Goal: Entertainment & Leisure: Consume media (video, audio)

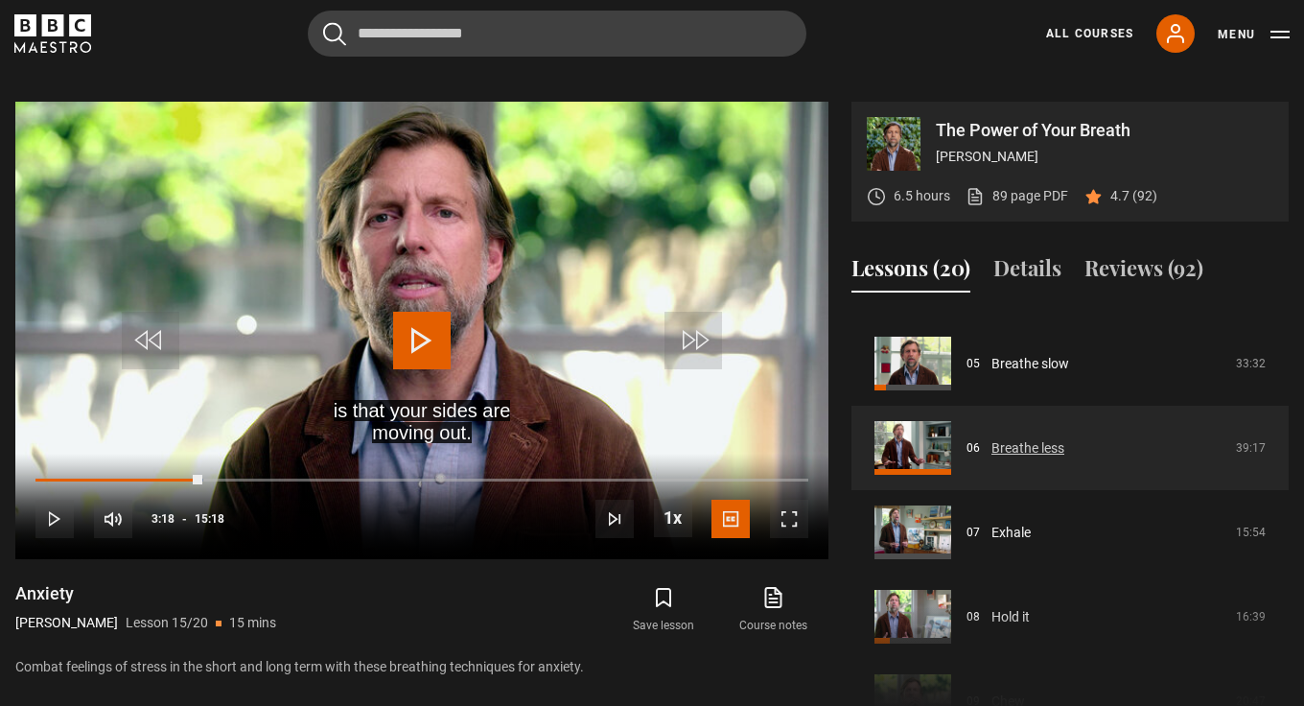
scroll to position [413, 0]
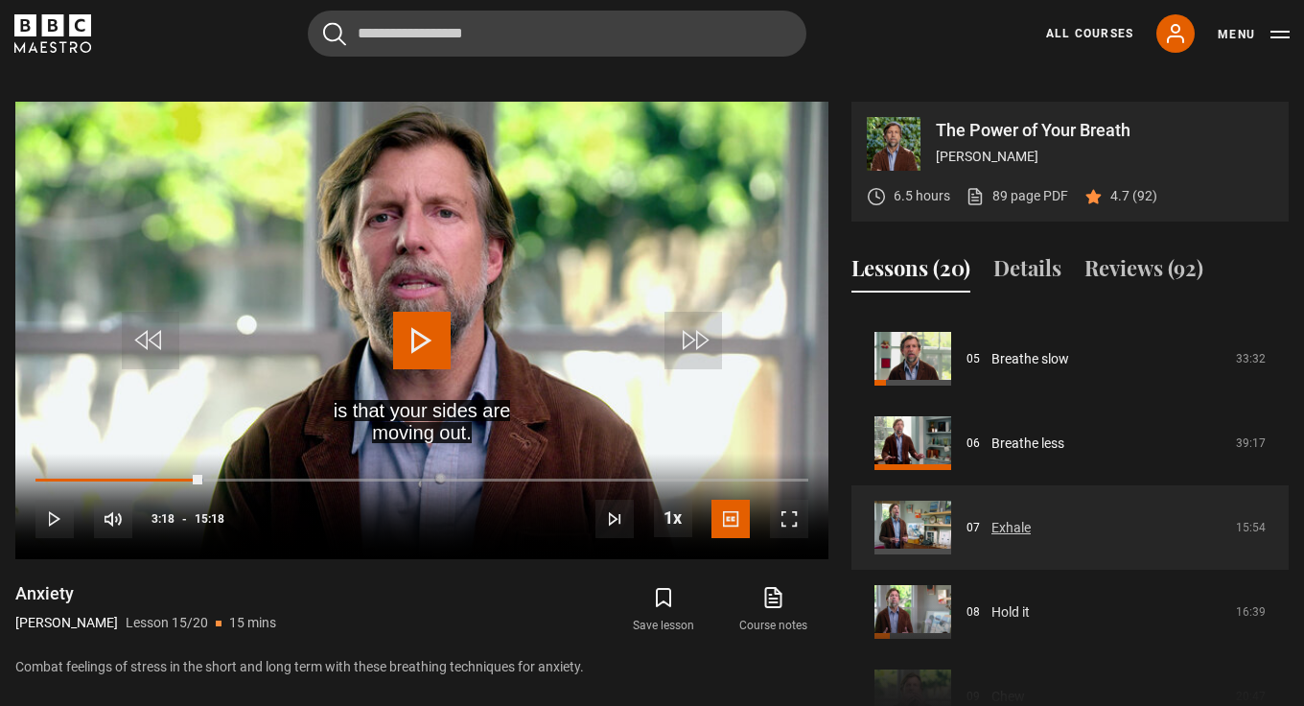
click at [1009, 528] on link "Exhale" at bounding box center [1011, 528] width 39 height 20
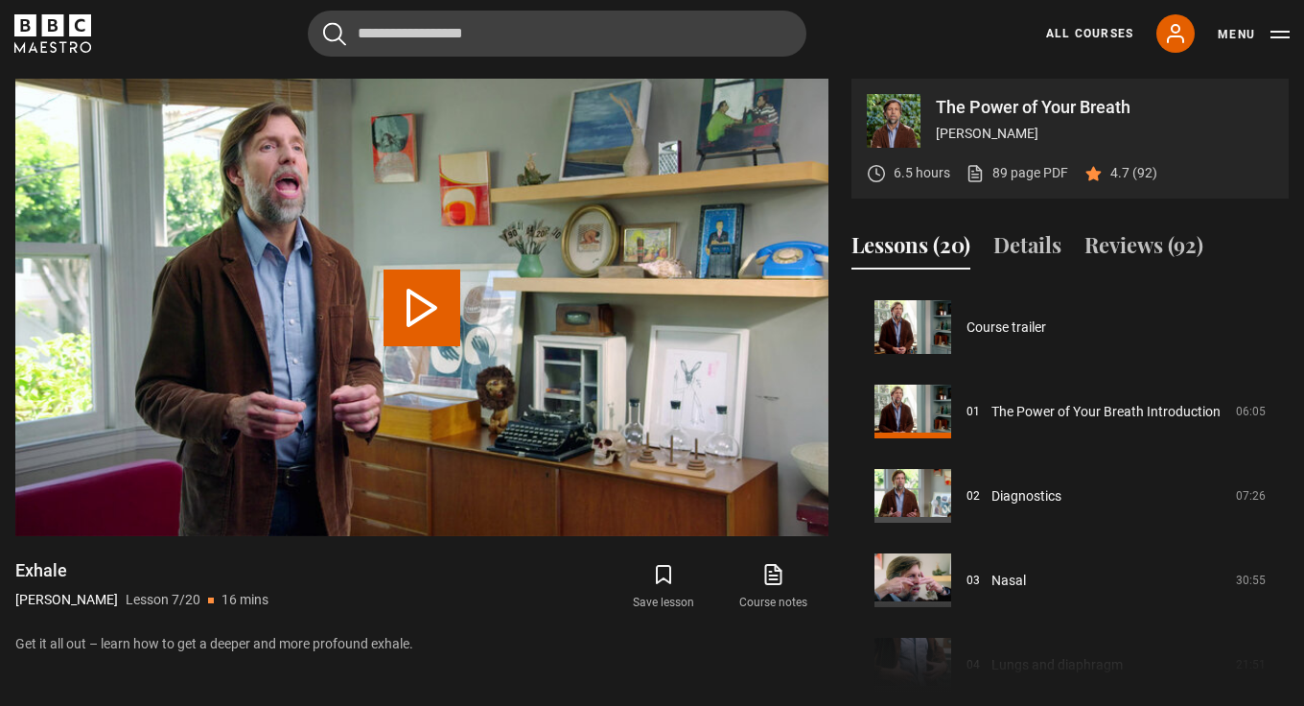
scroll to position [506, 0]
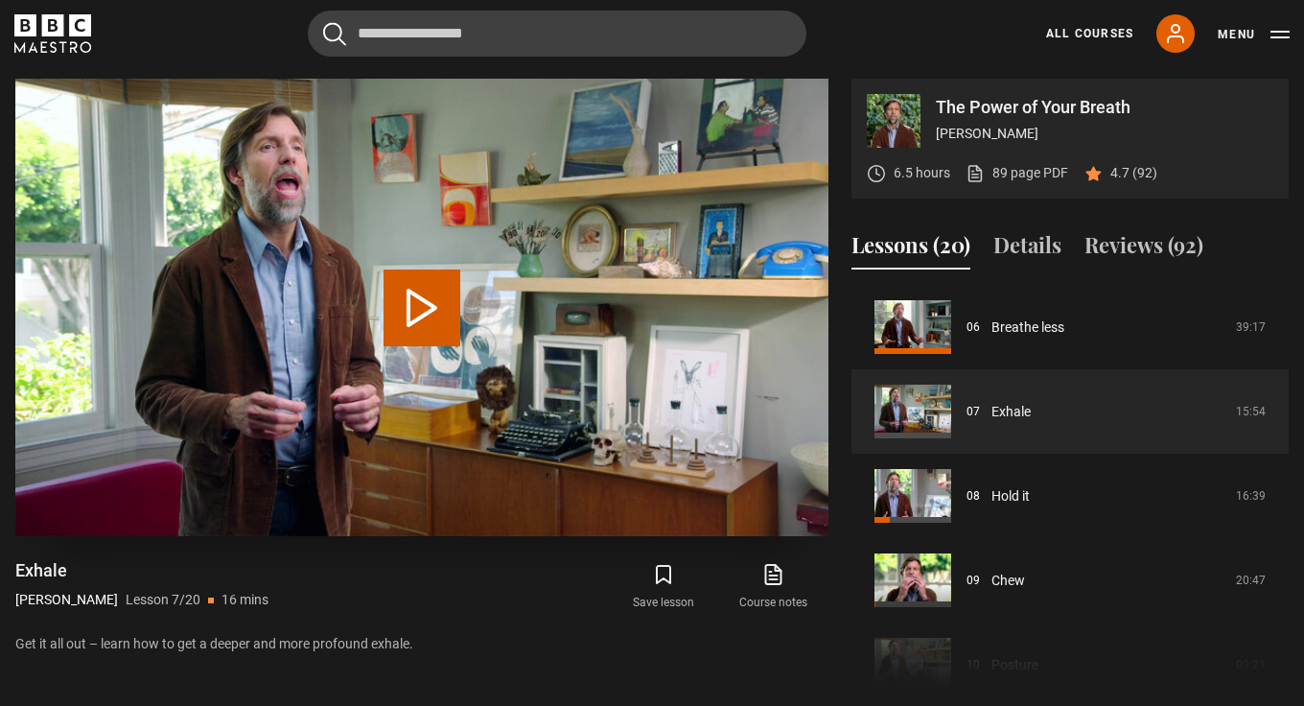
click at [417, 310] on button "Play Lesson Exhale" at bounding box center [422, 307] width 77 height 77
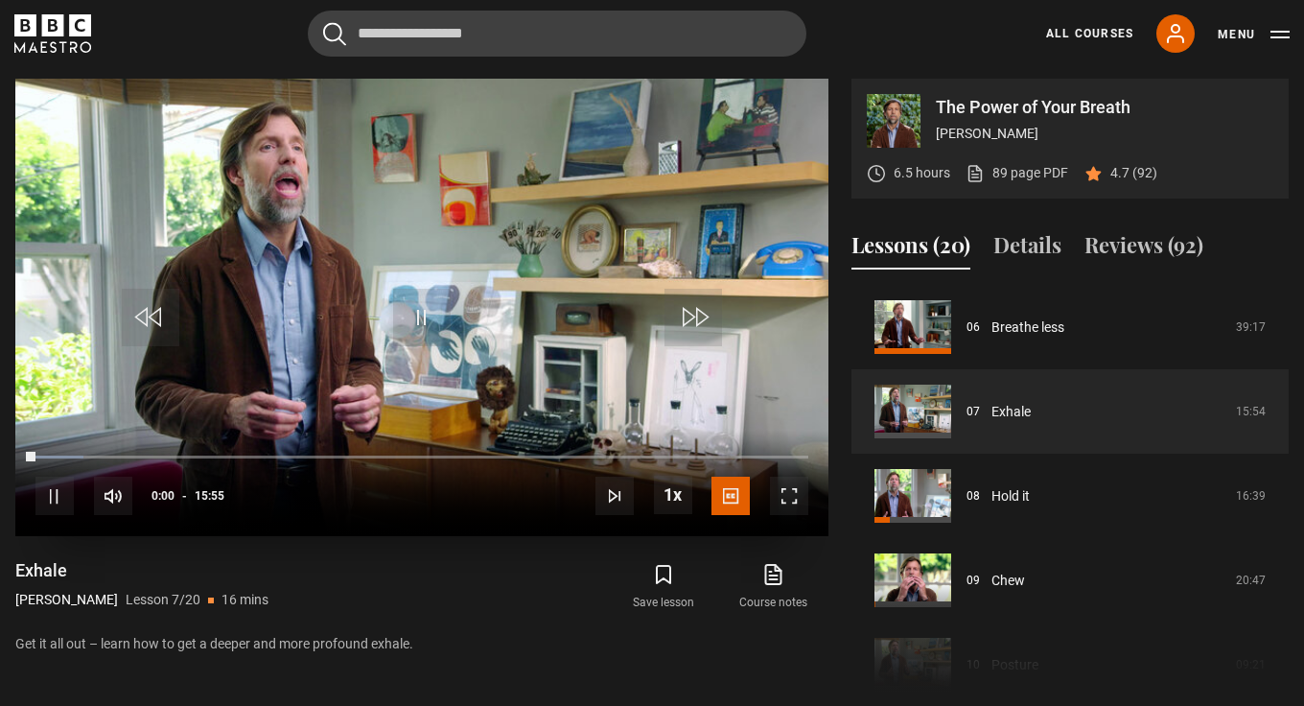
click at [419, 314] on span "Video Player" at bounding box center [422, 318] width 58 height 58
click at [52, 498] on span "Video Player" at bounding box center [54, 496] width 38 height 38
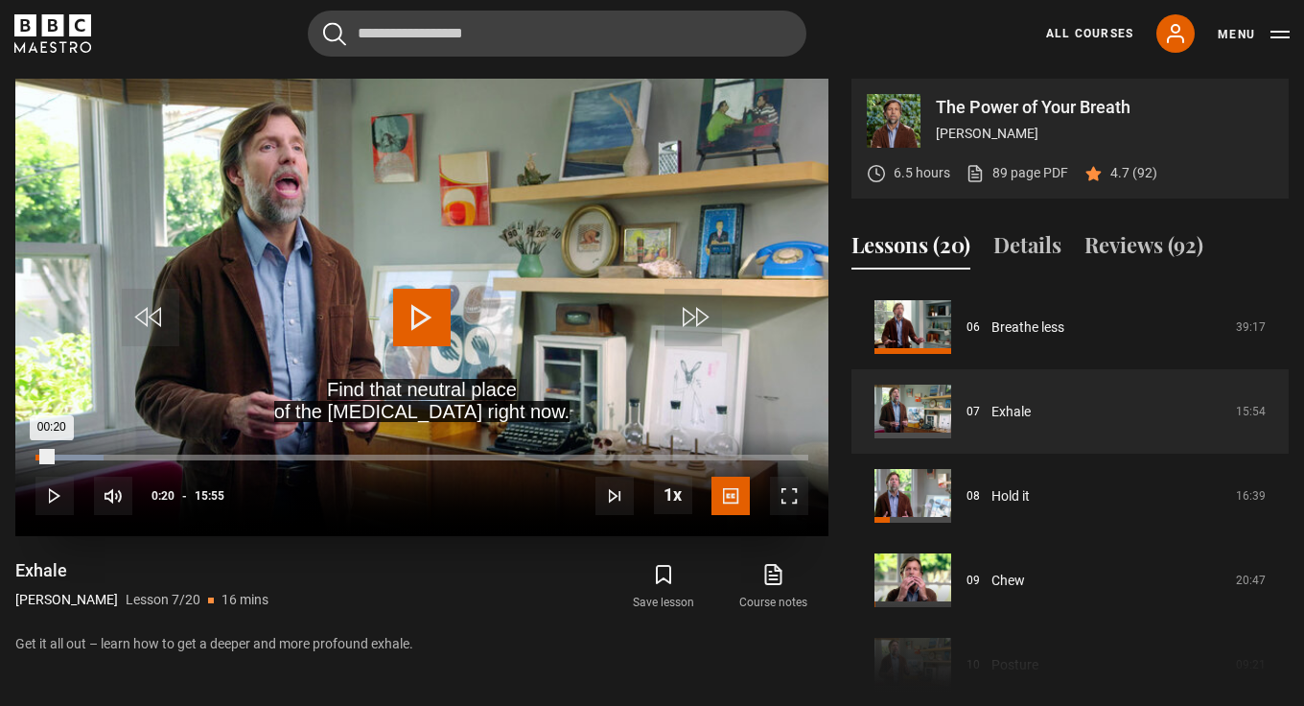
click at [52, 457] on div "00:20" at bounding box center [43, 458] width 16 height 6
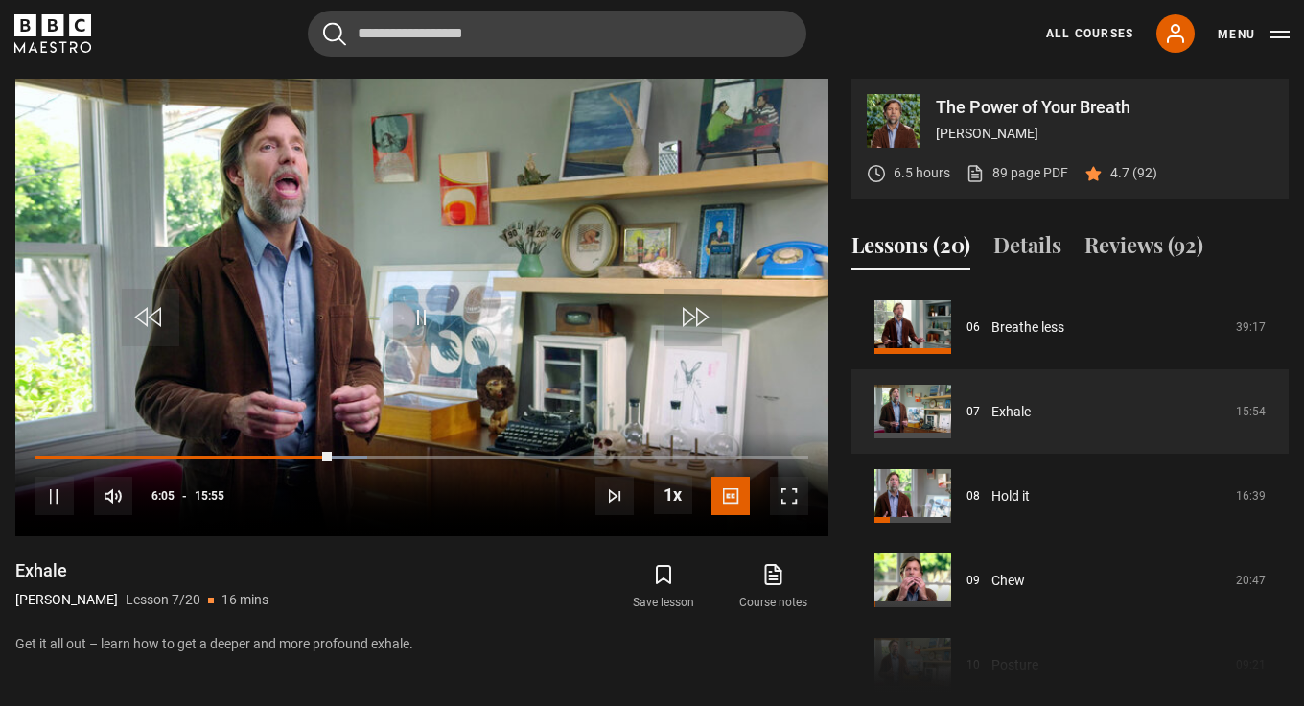
click at [676, 393] on video "Video Player" at bounding box center [421, 307] width 813 height 457
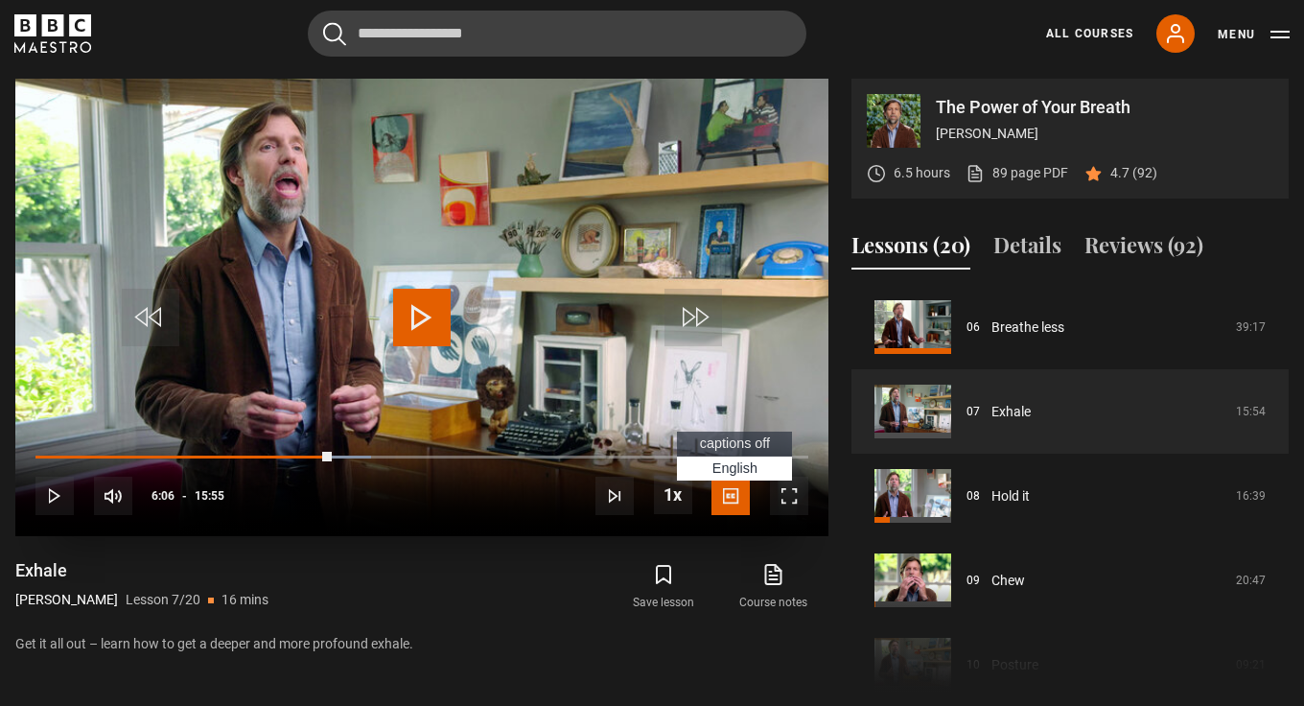
click at [733, 492] on span "Video Player" at bounding box center [731, 496] width 38 height 38
click at [736, 460] on span "English Captions" at bounding box center [735, 467] width 45 height 15
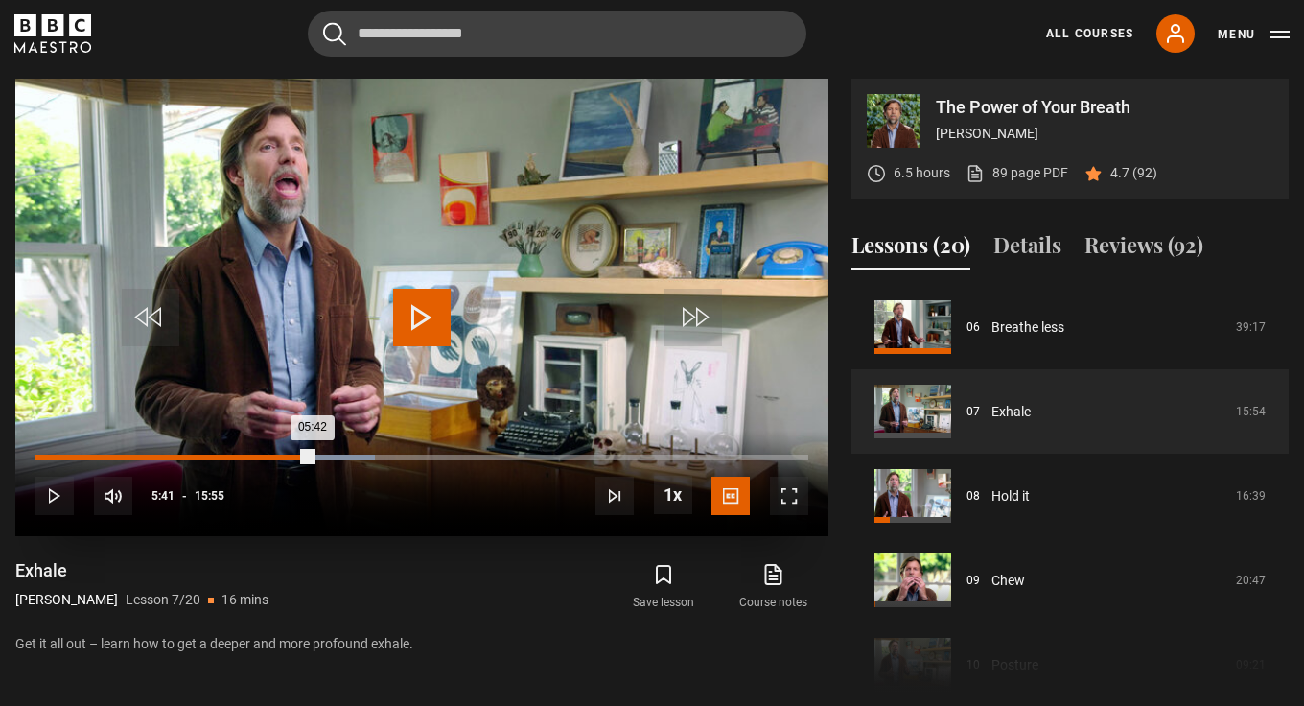
drag, startPoint x: 326, startPoint y: 450, endPoint x: 312, endPoint y: 450, distance: 14.4
click at [312, 455] on div "05:42" at bounding box center [173, 458] width 277 height 6
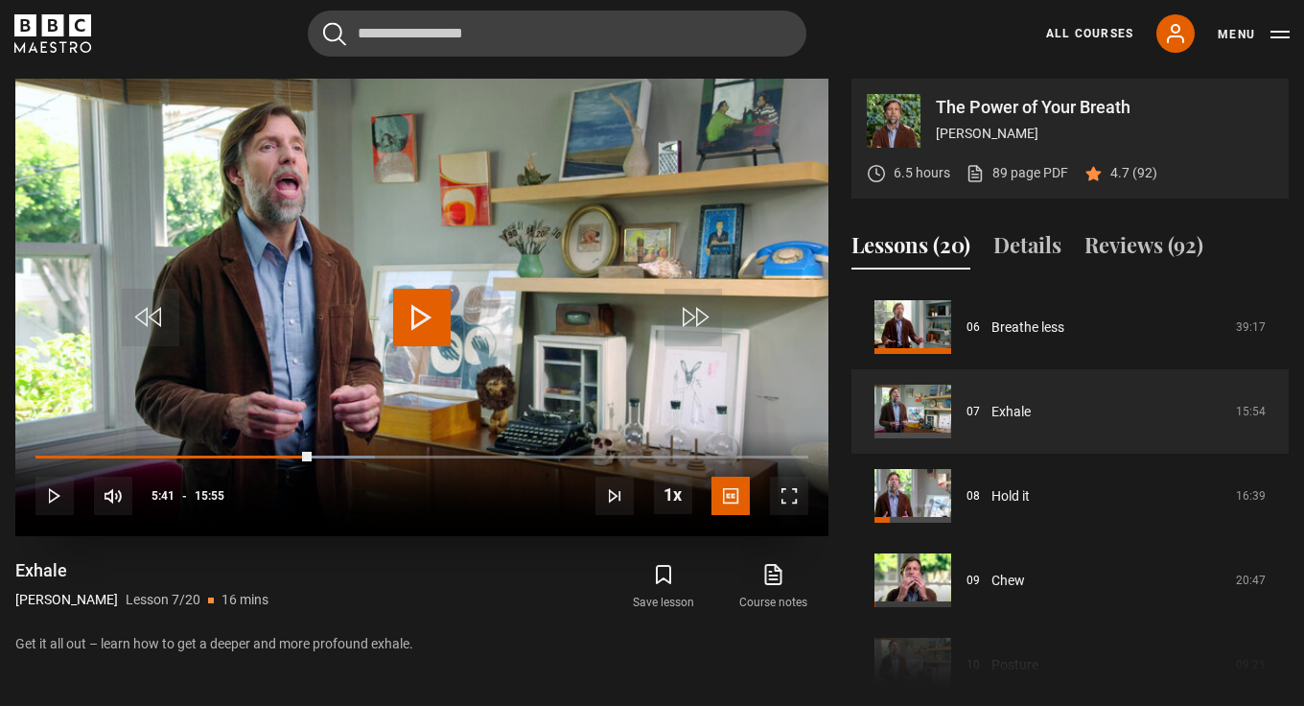
click at [425, 317] on span "Video Player" at bounding box center [422, 318] width 58 height 58
click at [55, 499] on span "Video Player" at bounding box center [54, 496] width 38 height 38
click at [415, 310] on span "Video Player" at bounding box center [422, 318] width 58 height 58
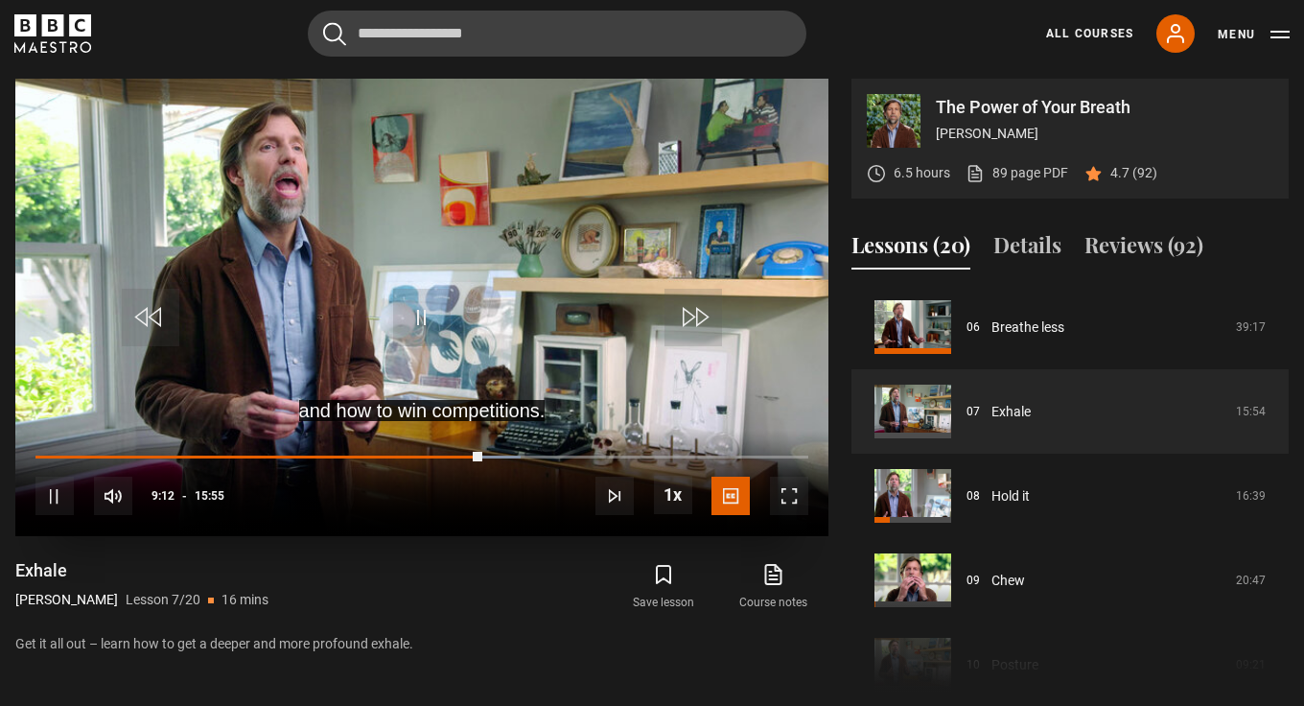
click at [421, 312] on span "Video Player" at bounding box center [422, 318] width 58 height 58
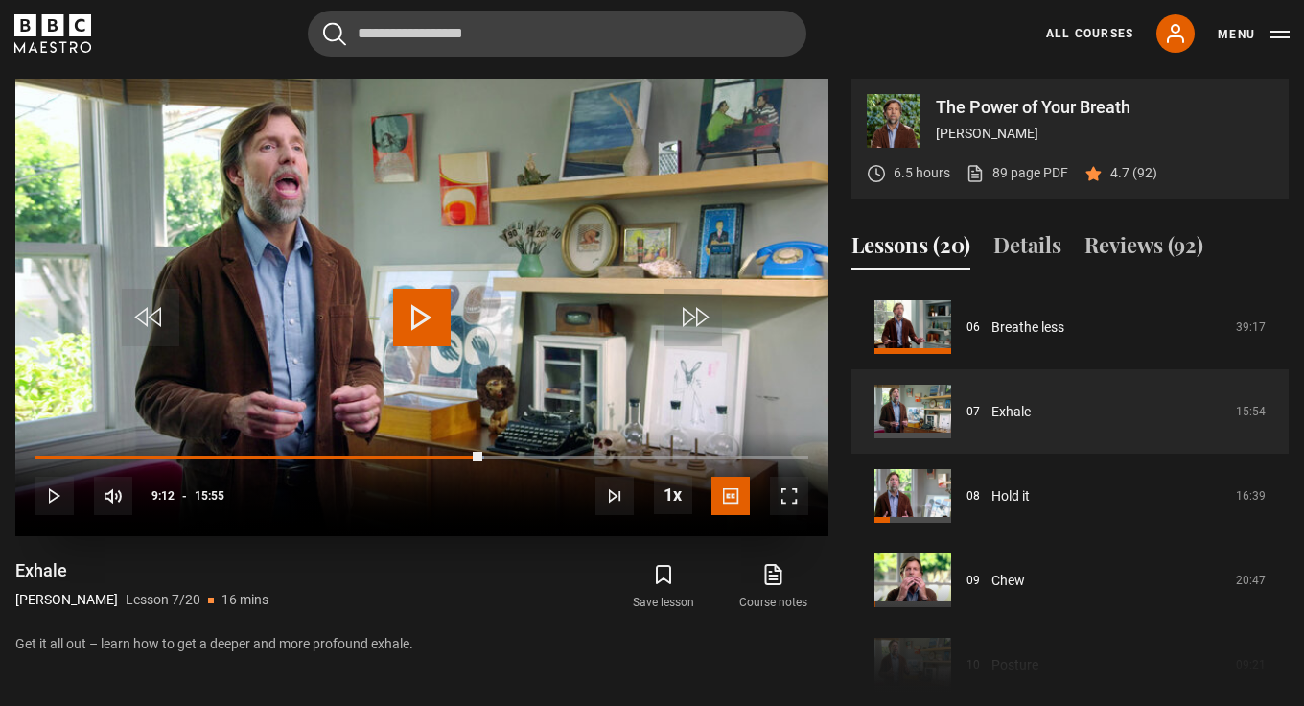
drag, startPoint x: 471, startPoint y: 452, endPoint x: 441, endPoint y: 451, distance: 29.7
click at [441, 451] on div "10s Skip Back 10 seconds Play 10s Skip Forward 10 seconds Loaded : 58.11% 05:41…" at bounding box center [421, 484] width 813 height 106
drag, startPoint x: 476, startPoint y: 452, endPoint x: 411, endPoint y: 441, distance: 65.1
click at [411, 441] on div "10s Skip Back 10 seconds Play 10s Skip Forward 10 seconds Loaded : 0.00% 08:53 …" at bounding box center [421, 484] width 813 height 106
drag, startPoint x: 400, startPoint y: 450, endPoint x: 278, endPoint y: 434, distance: 122.8
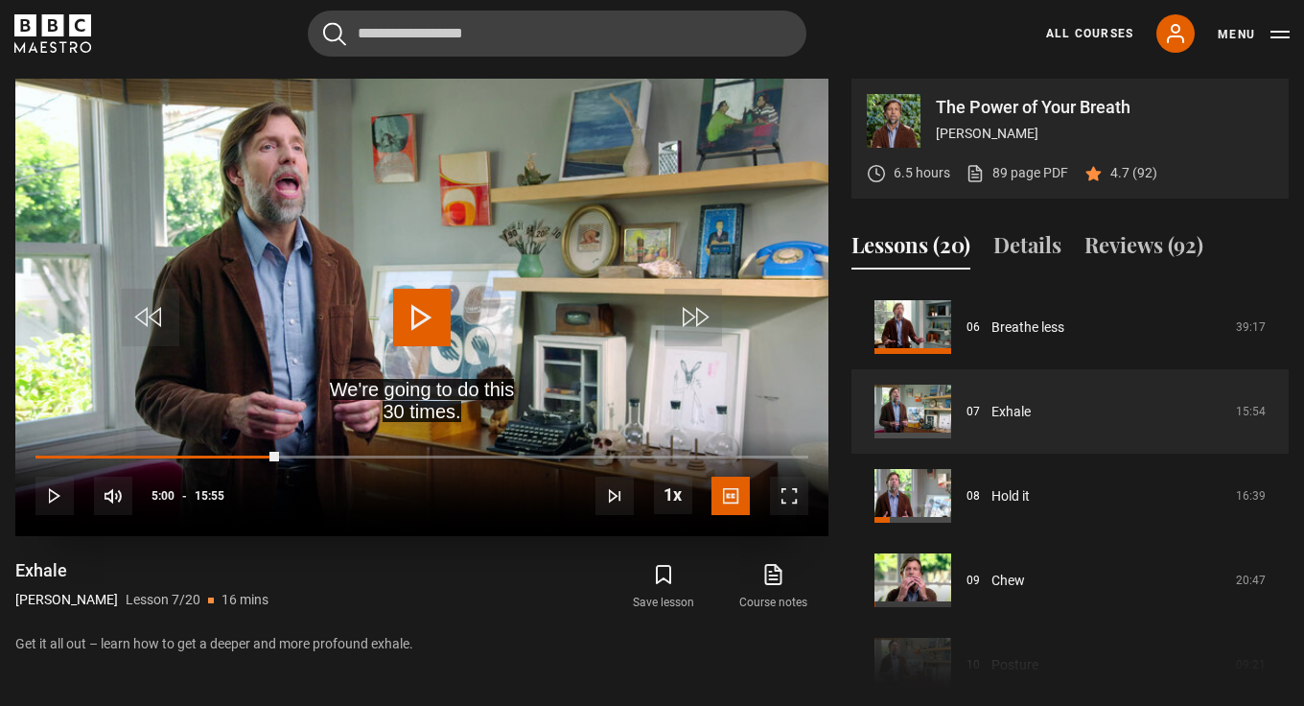
click at [278, 434] on div "10s Skip Back 10 seconds Play 10s Skip Forward 10 seconds Loaded : 0.00% 07:25 …" at bounding box center [421, 484] width 813 height 106
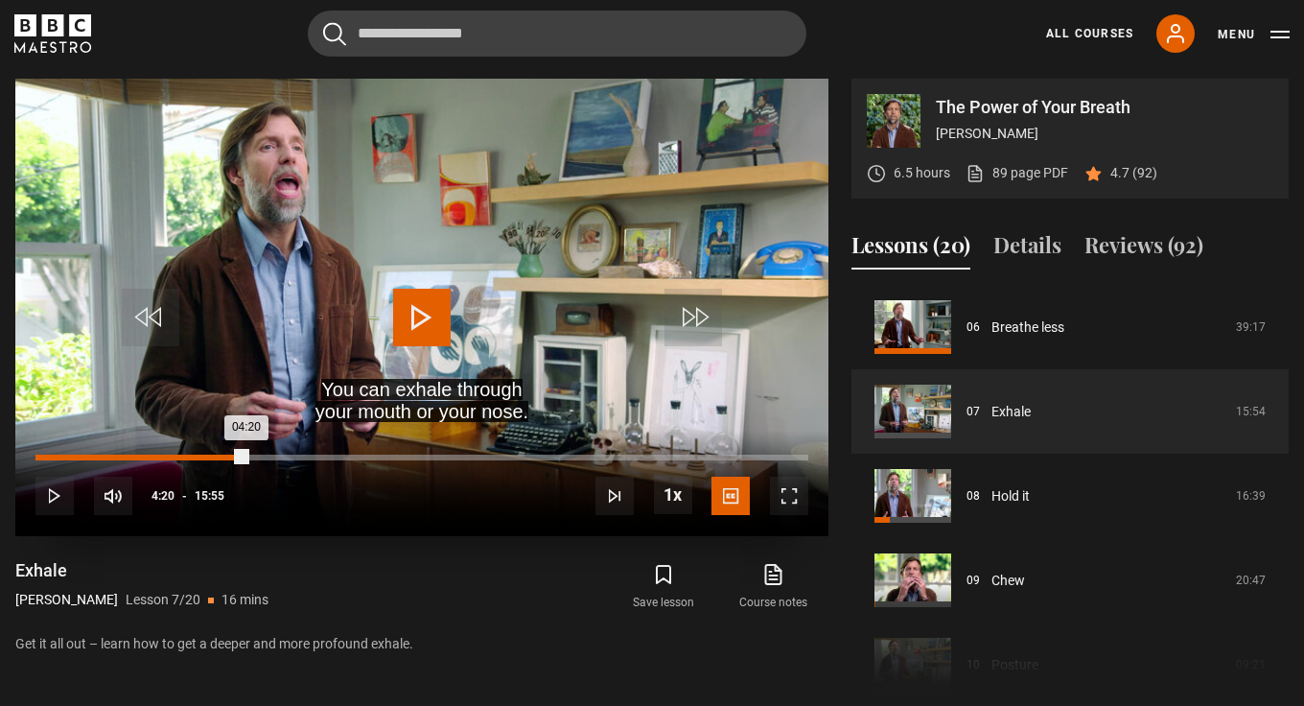
drag, startPoint x: 269, startPoint y: 451, endPoint x: 247, endPoint y: 449, distance: 22.1
click at [246, 455] on div "04:20" at bounding box center [140, 458] width 211 height 6
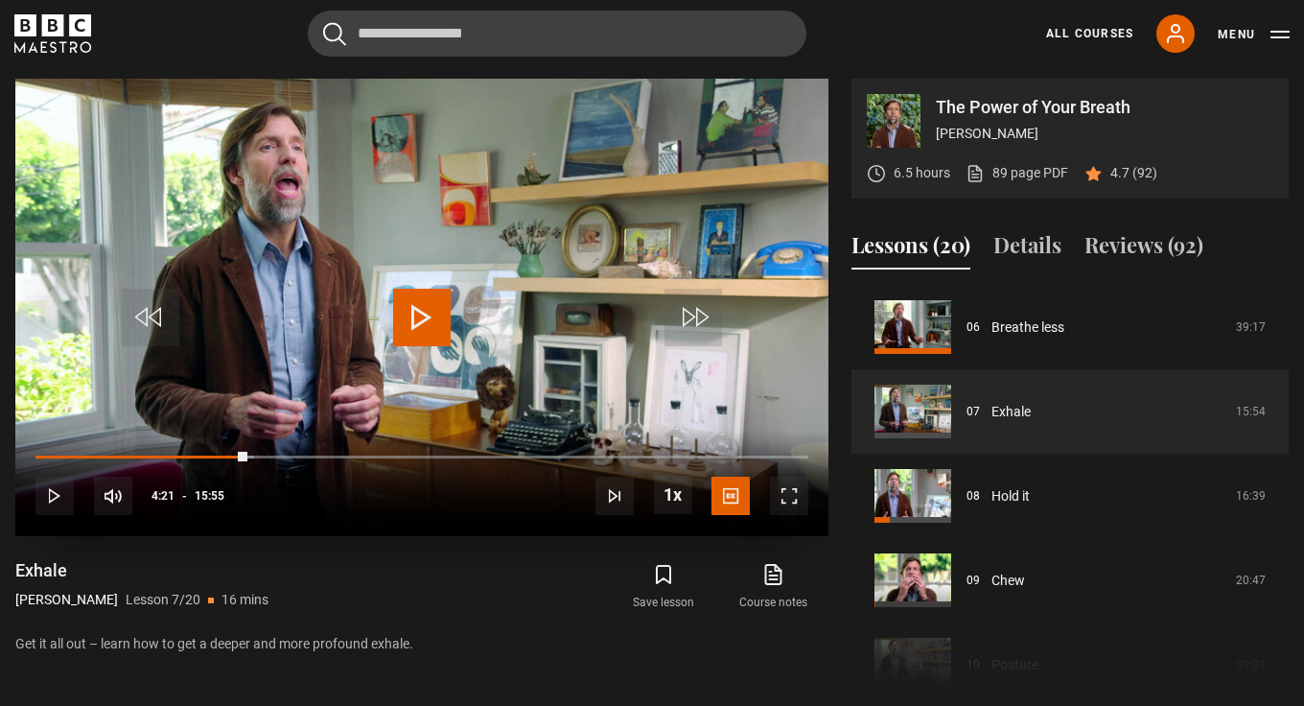
click at [431, 320] on span "Video Player" at bounding box center [422, 318] width 58 height 58
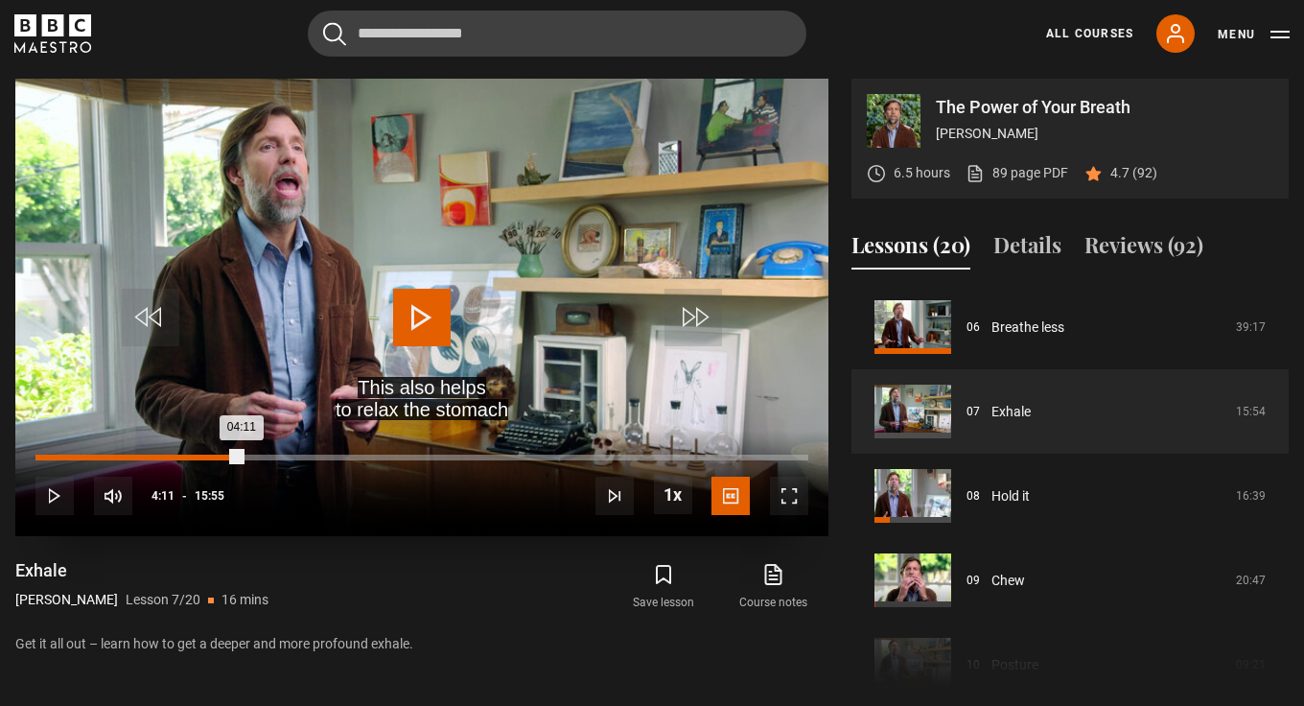
click at [239, 455] on div "04:11" at bounding box center [138, 458] width 206 height 6
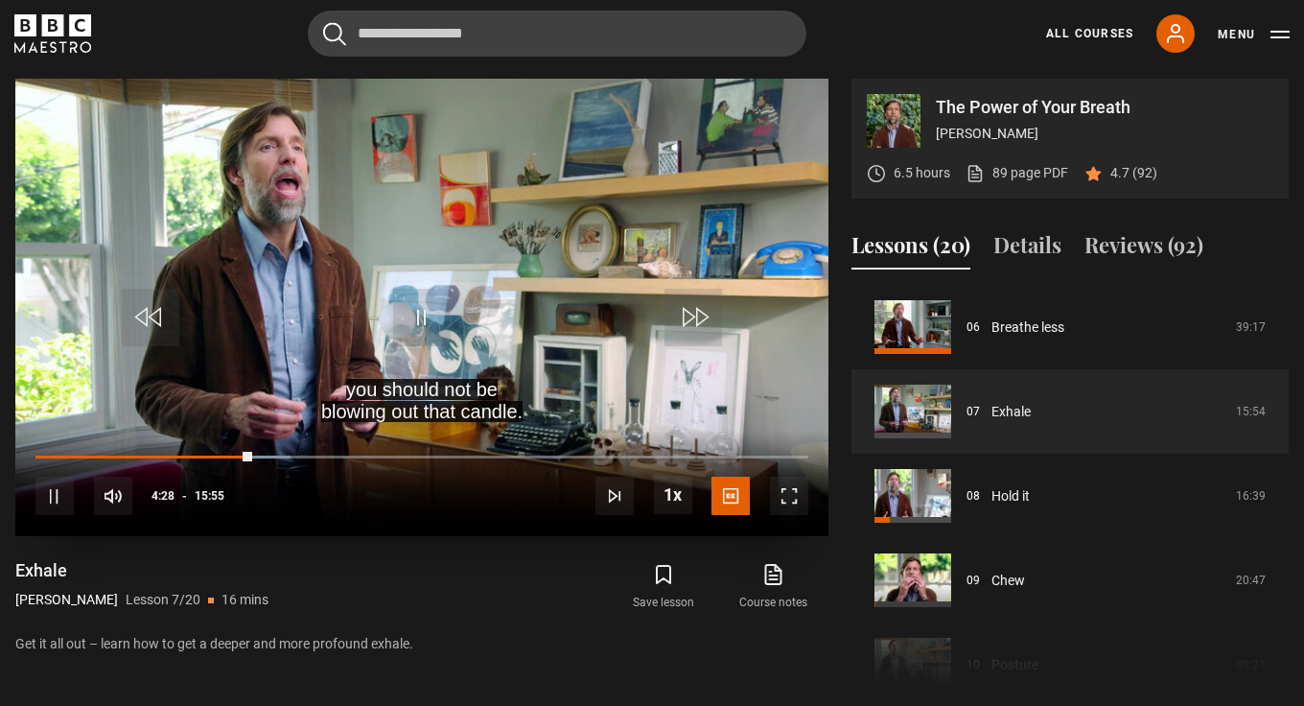
click at [57, 490] on span "Video Player" at bounding box center [54, 496] width 38 height 38
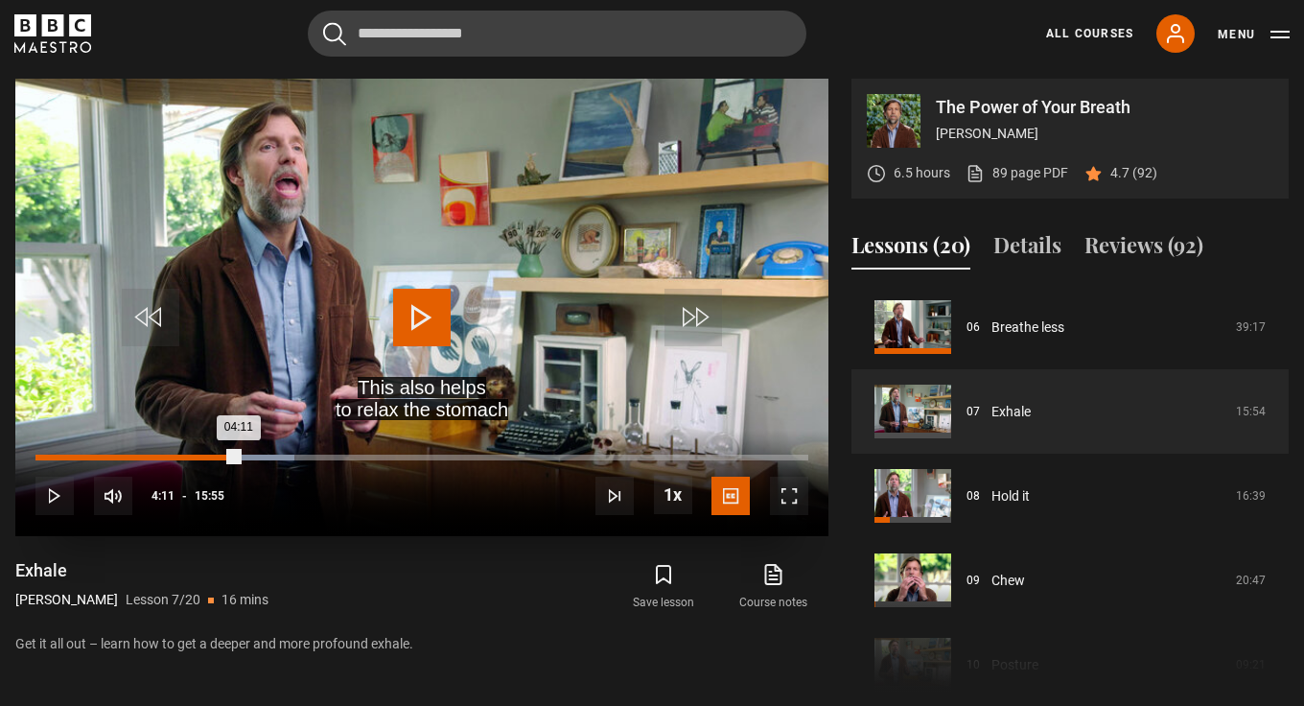
click at [239, 455] on div "04:11" at bounding box center [136, 458] width 203 height 6
click at [46, 486] on span "Video Player" at bounding box center [54, 496] width 38 height 38
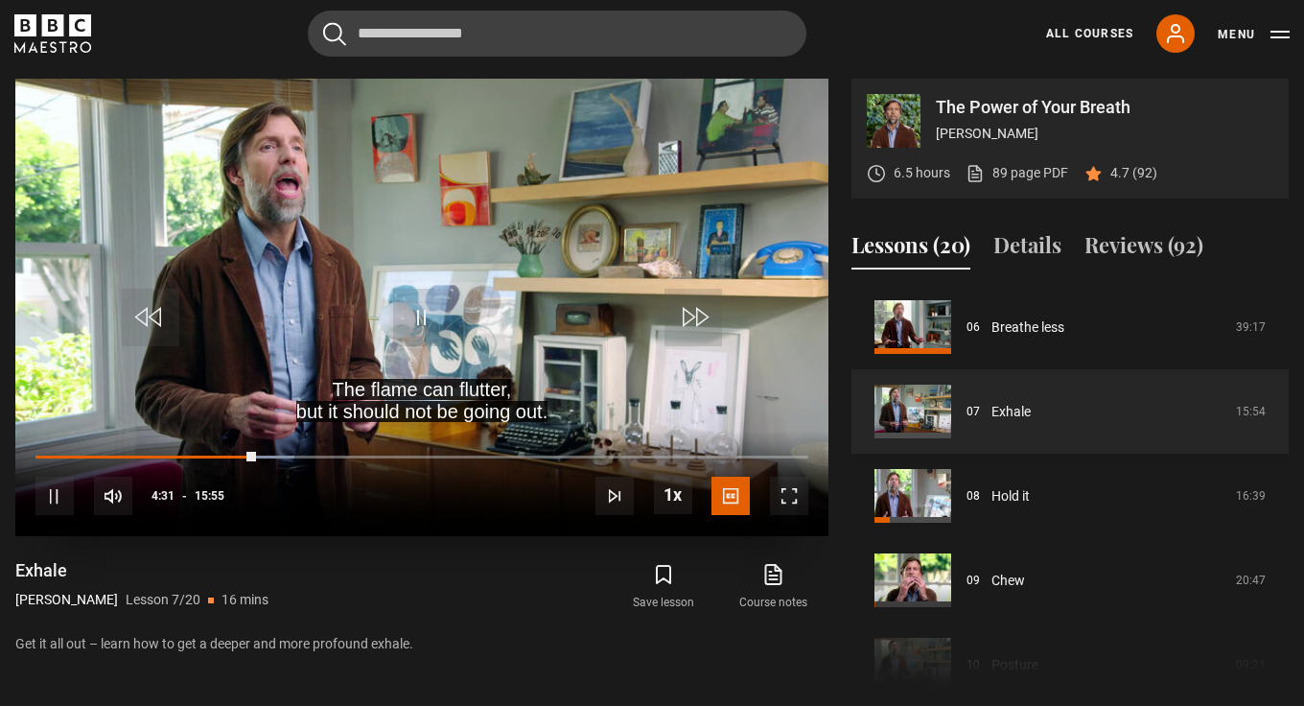
click at [58, 492] on span "Video Player" at bounding box center [54, 496] width 38 height 38
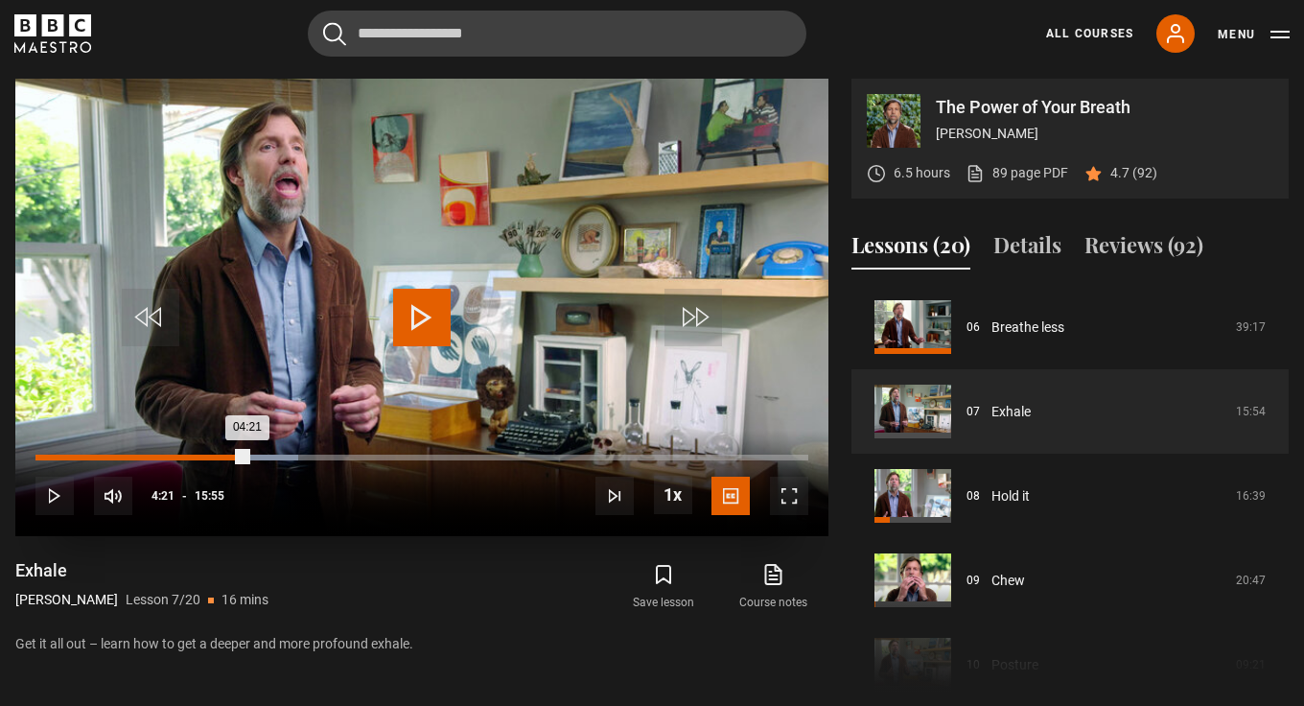
click at [247, 455] on div "04:21" at bounding box center [141, 458] width 212 height 6
click at [419, 327] on span "Video Player" at bounding box center [422, 318] width 58 height 58
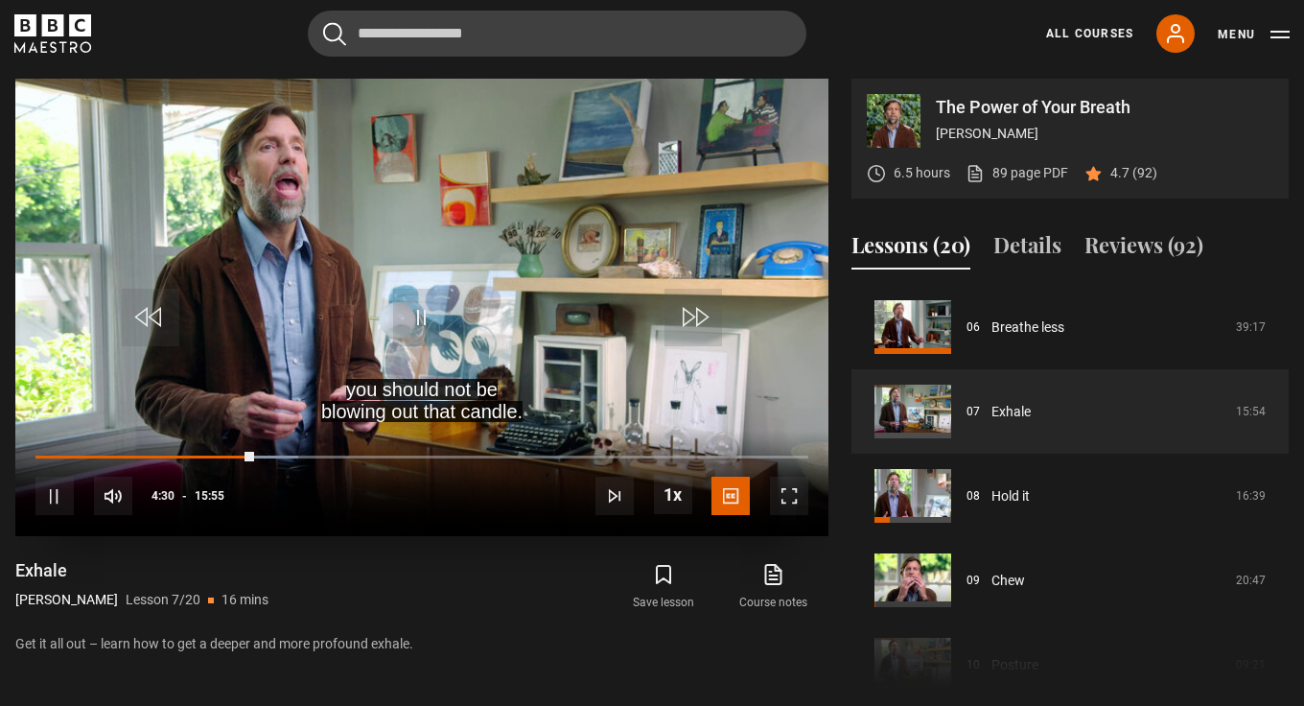
click at [49, 485] on span "Video Player" at bounding box center [54, 496] width 38 height 38
click at [431, 309] on span "Video Player" at bounding box center [422, 318] width 58 height 58
click at [431, 313] on span "Video Player" at bounding box center [422, 318] width 58 height 58
click at [422, 315] on span "Video Player" at bounding box center [422, 318] width 58 height 58
click at [56, 496] on span "Video Player" at bounding box center [54, 496] width 38 height 38
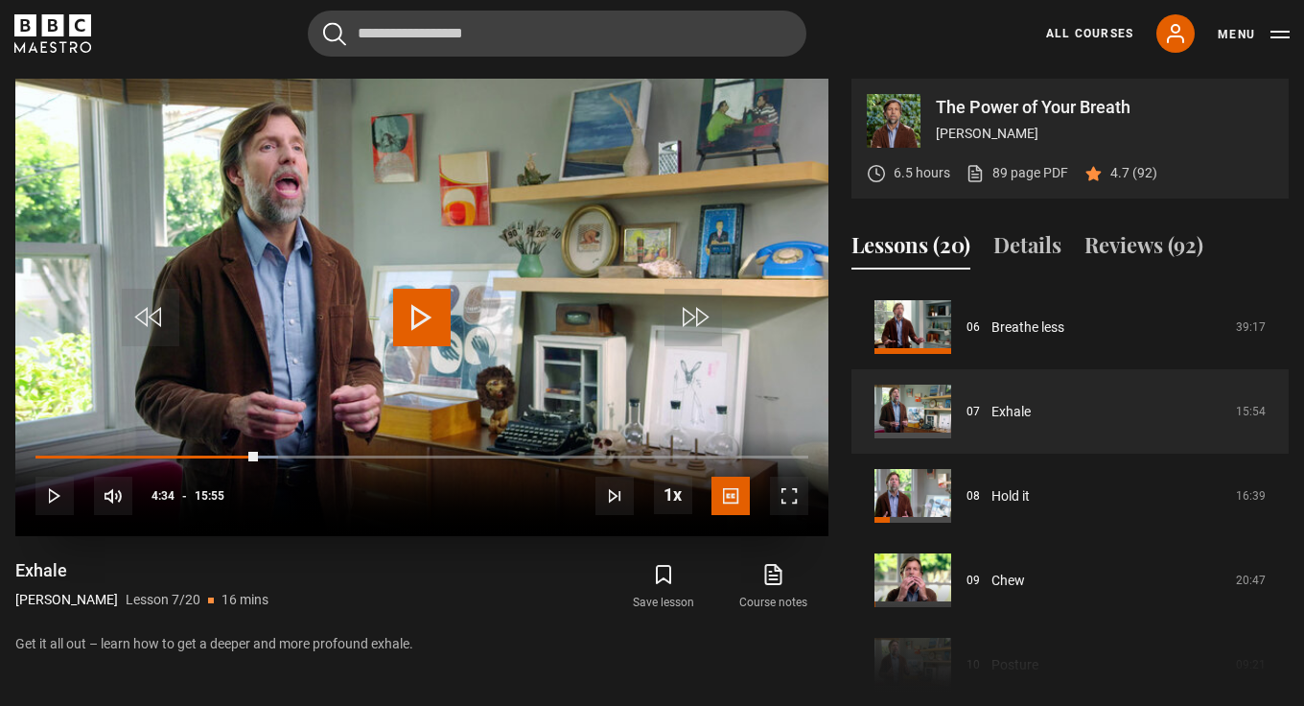
click at [422, 311] on span "Video Player" at bounding box center [422, 318] width 58 height 58
drag, startPoint x: 254, startPoint y: 452, endPoint x: 222, endPoint y: 449, distance: 32.7
click at [222, 449] on div "10s Skip Back 10 seconds Play 10s Skip Forward 10 seconds Loaded : 0.00% 03:49 …" at bounding box center [421, 484] width 813 height 106
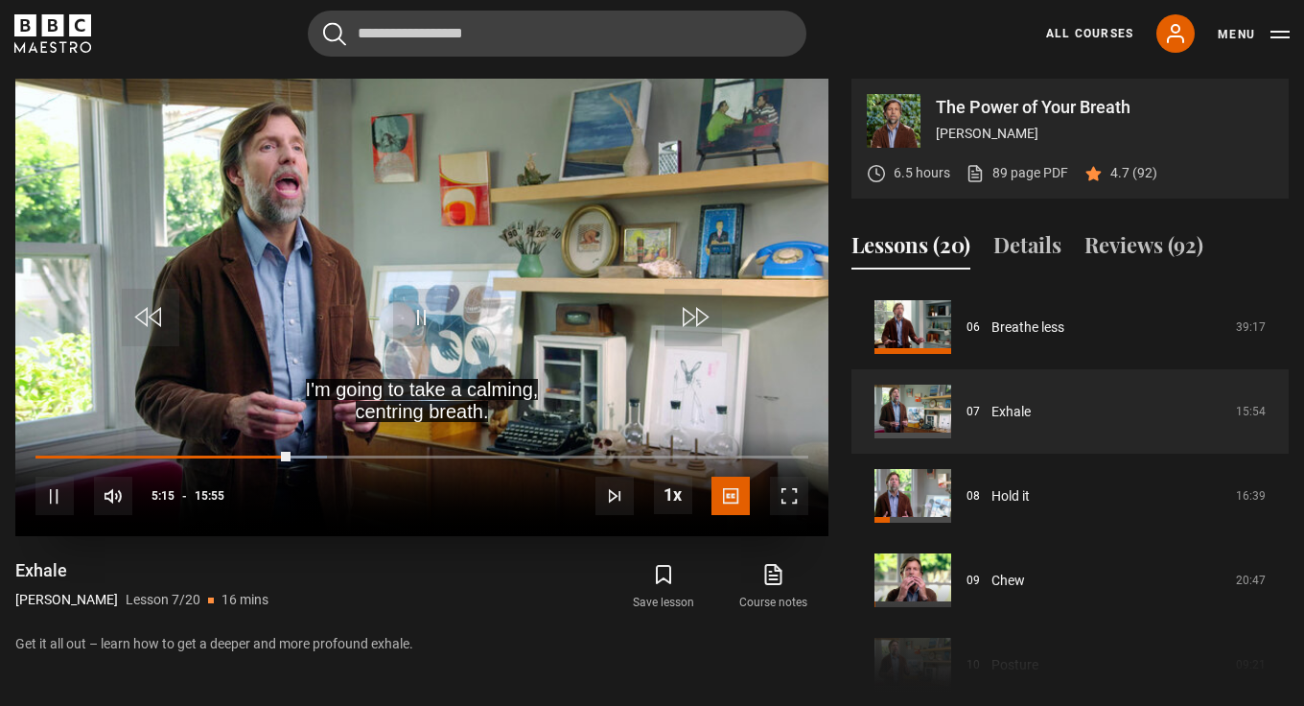
click at [424, 308] on span "Video Player" at bounding box center [422, 318] width 58 height 58
drag, startPoint x: 283, startPoint y: 449, endPoint x: 248, endPoint y: 450, distance: 34.5
click at [248, 450] on div "10s Skip Back 10 seconds Play 10s Skip Forward 10 seconds Loaded : 0.00% 05:05 …" at bounding box center [421, 484] width 813 height 106
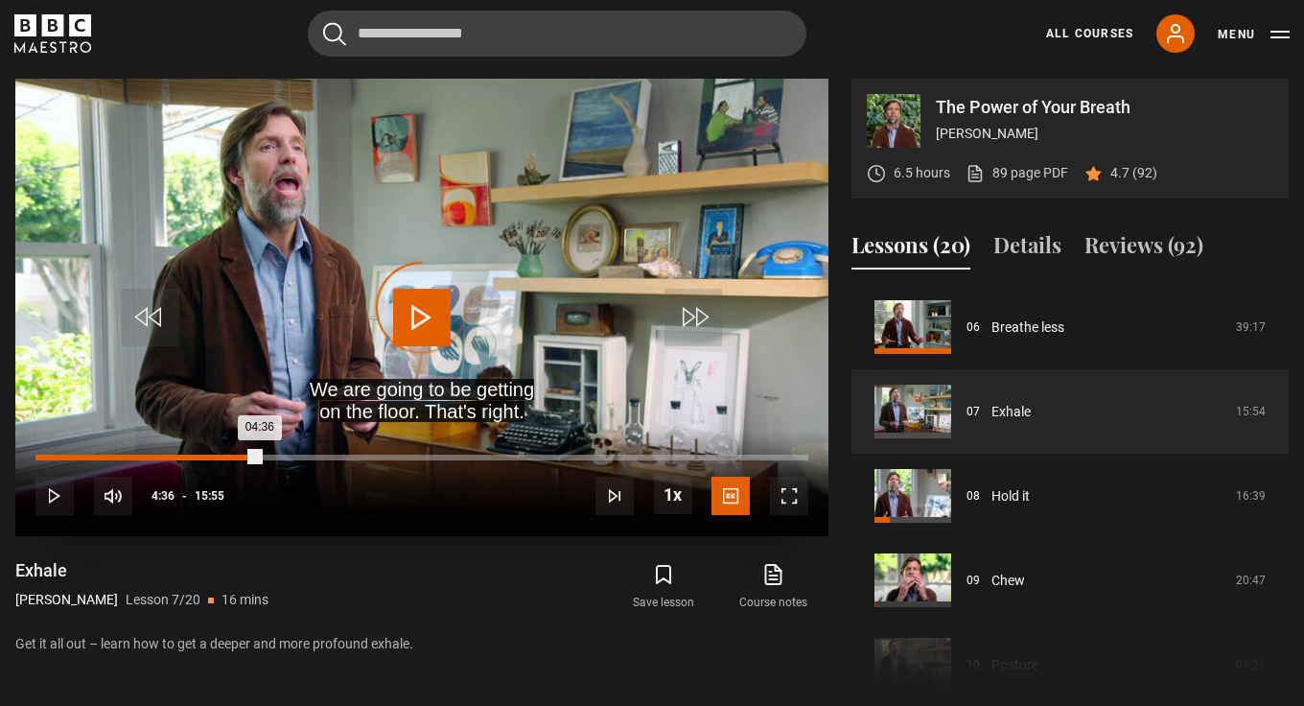
drag, startPoint x: 284, startPoint y: 454, endPoint x: 260, endPoint y: 452, distance: 24.1
click at [260, 455] on div "04:36" at bounding box center [147, 458] width 224 height 6
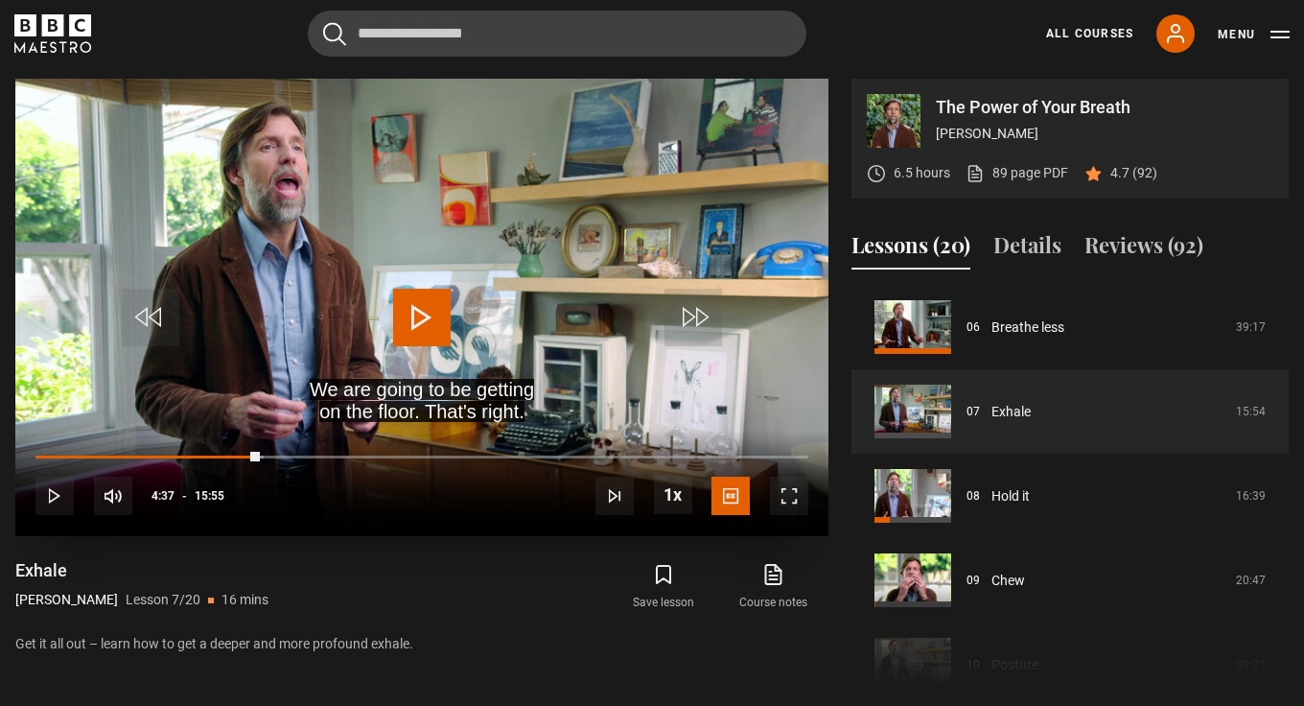
click at [418, 314] on span "Video Player" at bounding box center [422, 318] width 58 height 58
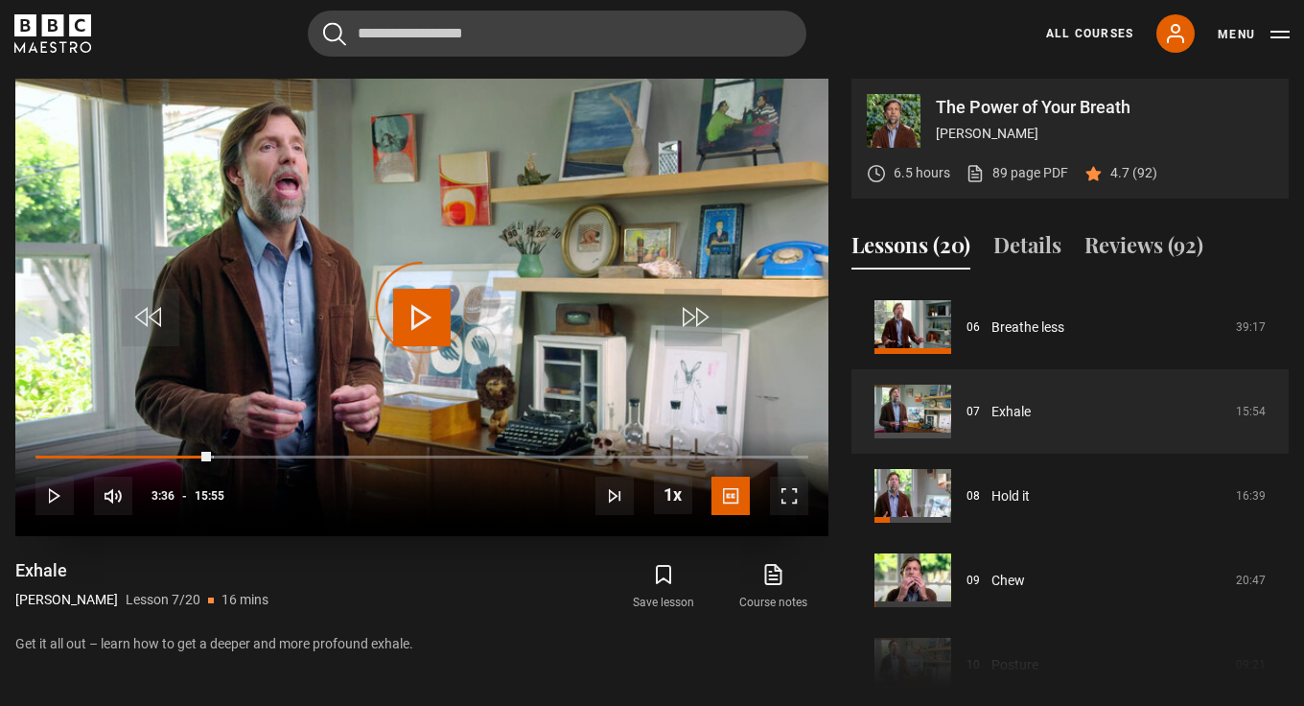
drag, startPoint x: 258, startPoint y: 454, endPoint x: 212, endPoint y: 447, distance: 46.5
click at [212, 447] on div "10s Skip Back 10 seconds Play 10s Skip Forward 10 seconds Loaded : 23.03% 03:40…" at bounding box center [421, 484] width 813 height 106
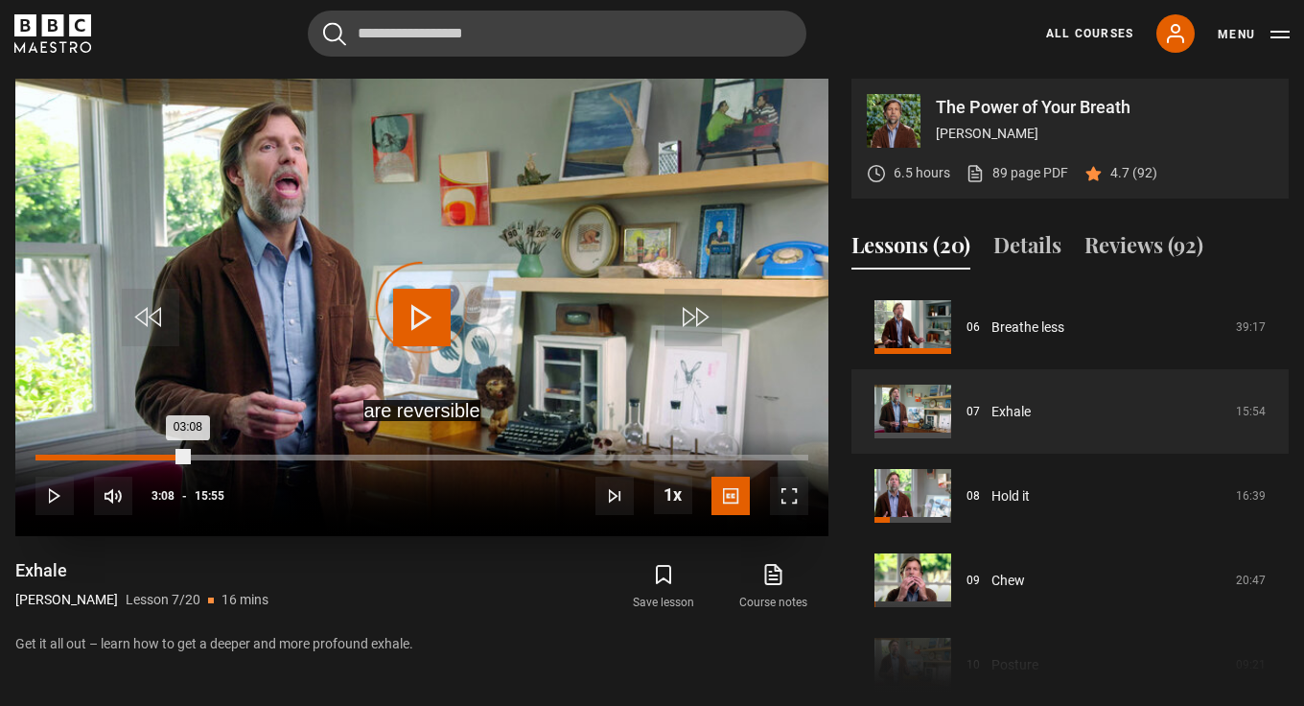
drag, startPoint x: 207, startPoint y: 454, endPoint x: 187, endPoint y: 453, distance: 20.2
click at [187, 455] on div "03:08" at bounding box center [111, 458] width 152 height 6
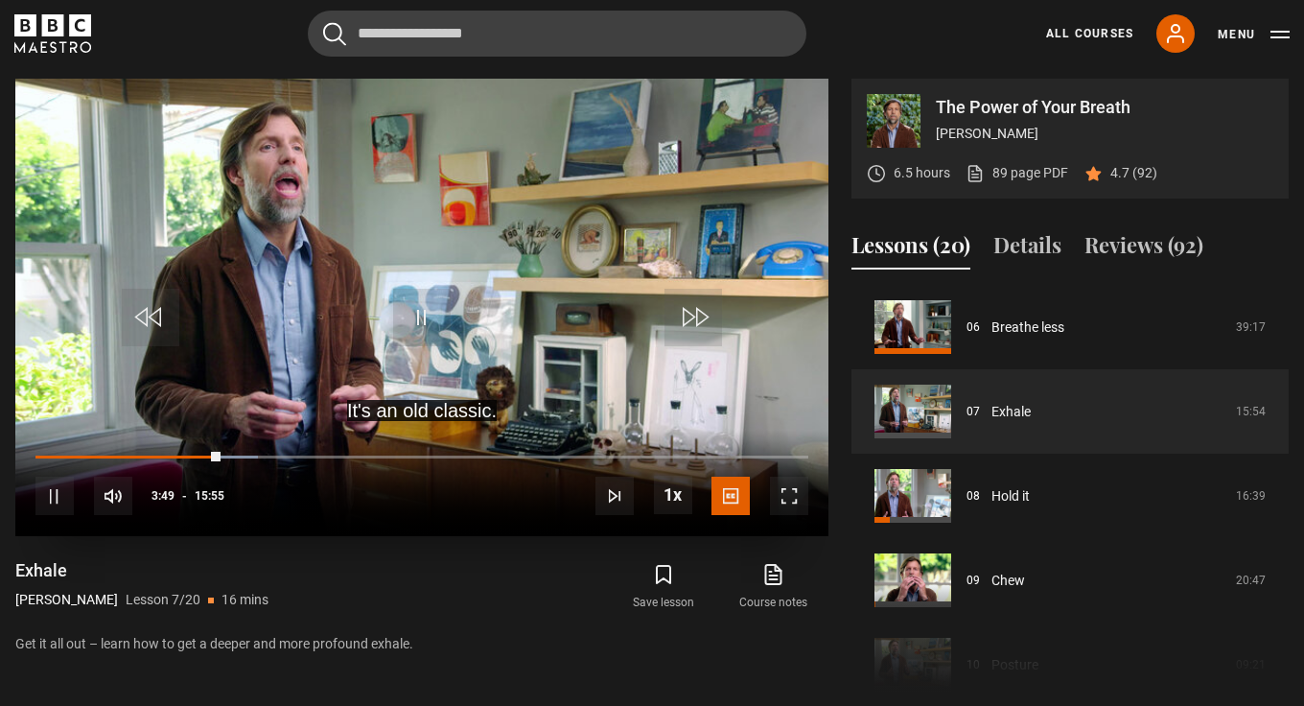
click at [55, 479] on span "Video Player" at bounding box center [54, 496] width 38 height 38
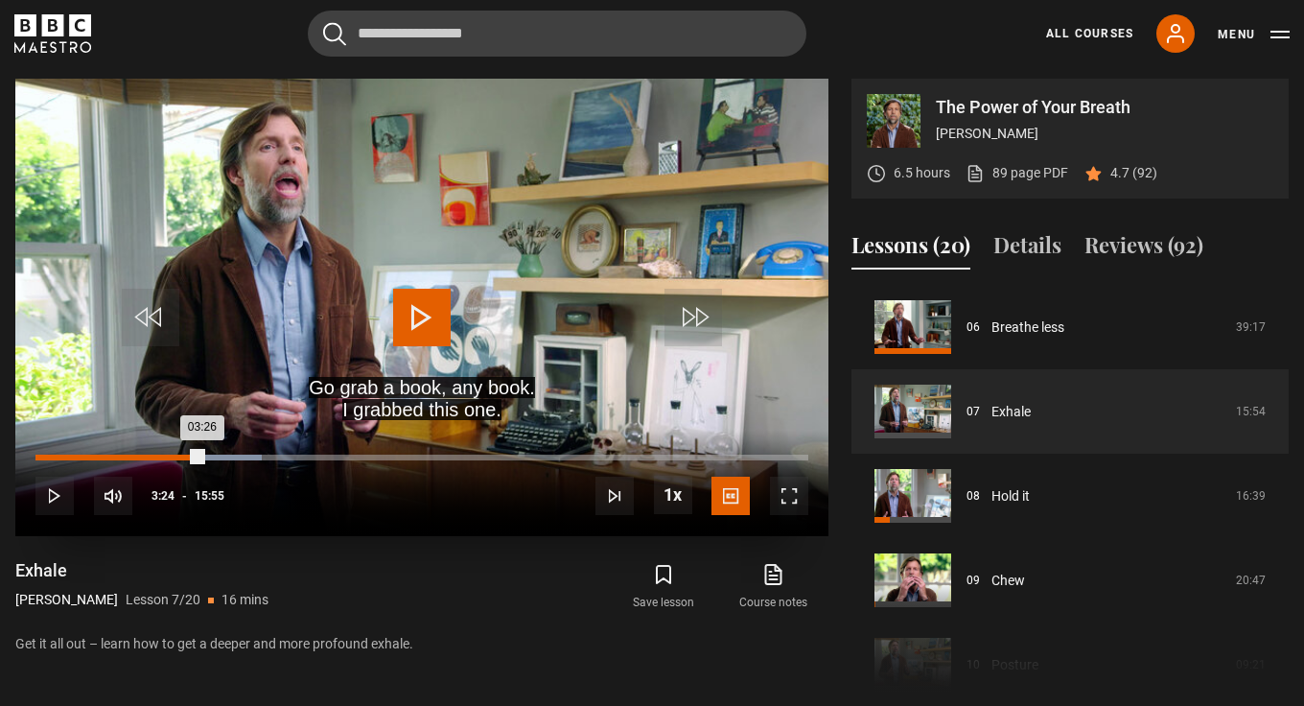
drag, startPoint x: 211, startPoint y: 458, endPoint x: 200, endPoint y: 455, distance: 11.2
click at [201, 455] on div "03:26" at bounding box center [118, 458] width 167 height 6
click at [416, 317] on span "Video Player" at bounding box center [422, 318] width 58 height 58
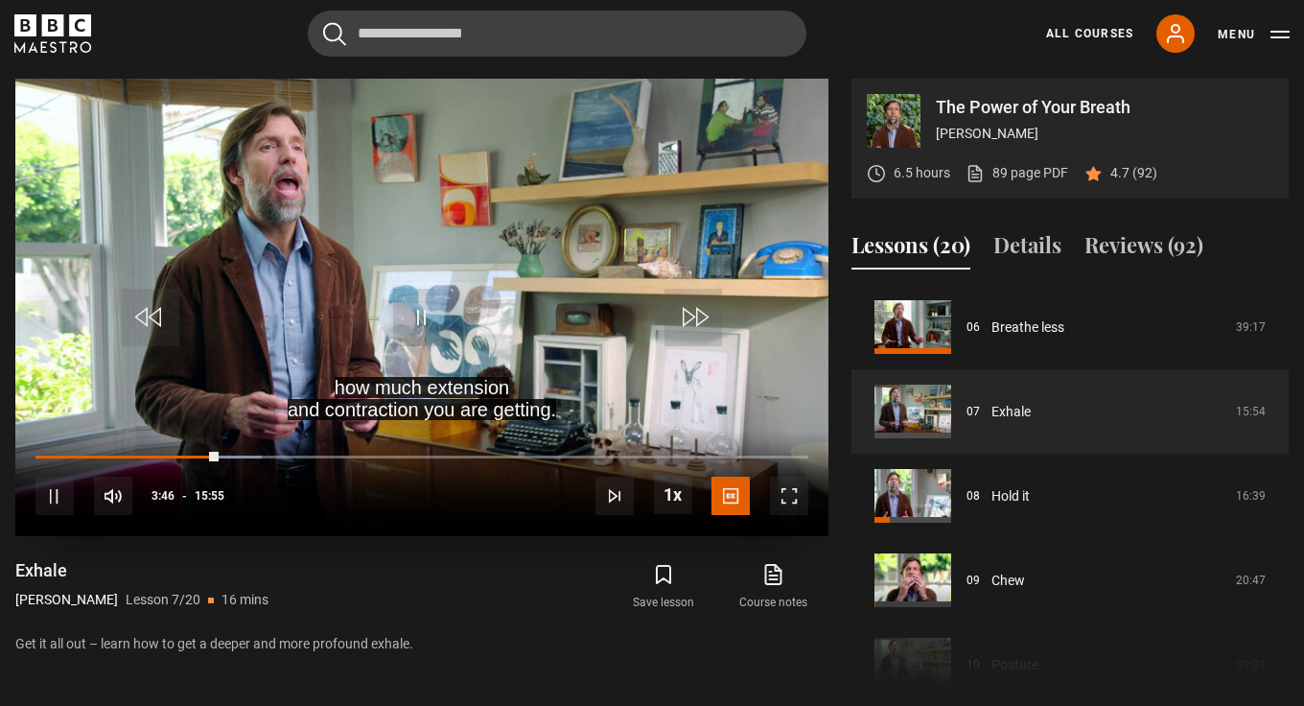
click at [414, 312] on span "Video Player" at bounding box center [422, 318] width 58 height 58
